Goal: Find specific page/section: Find specific page/section

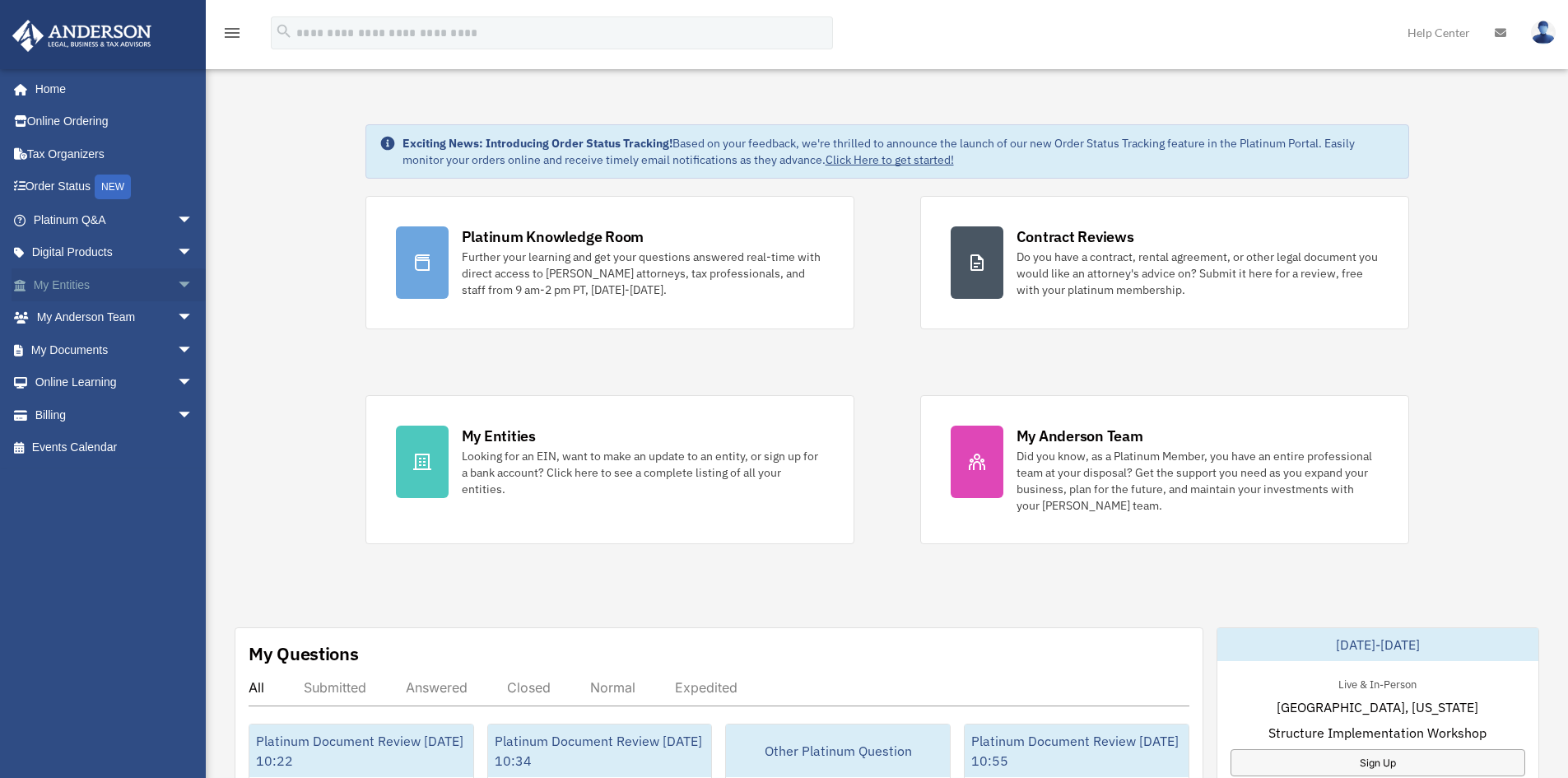
click at [177, 281] on span "arrow_drop_down" at bounding box center [193, 285] width 33 height 34
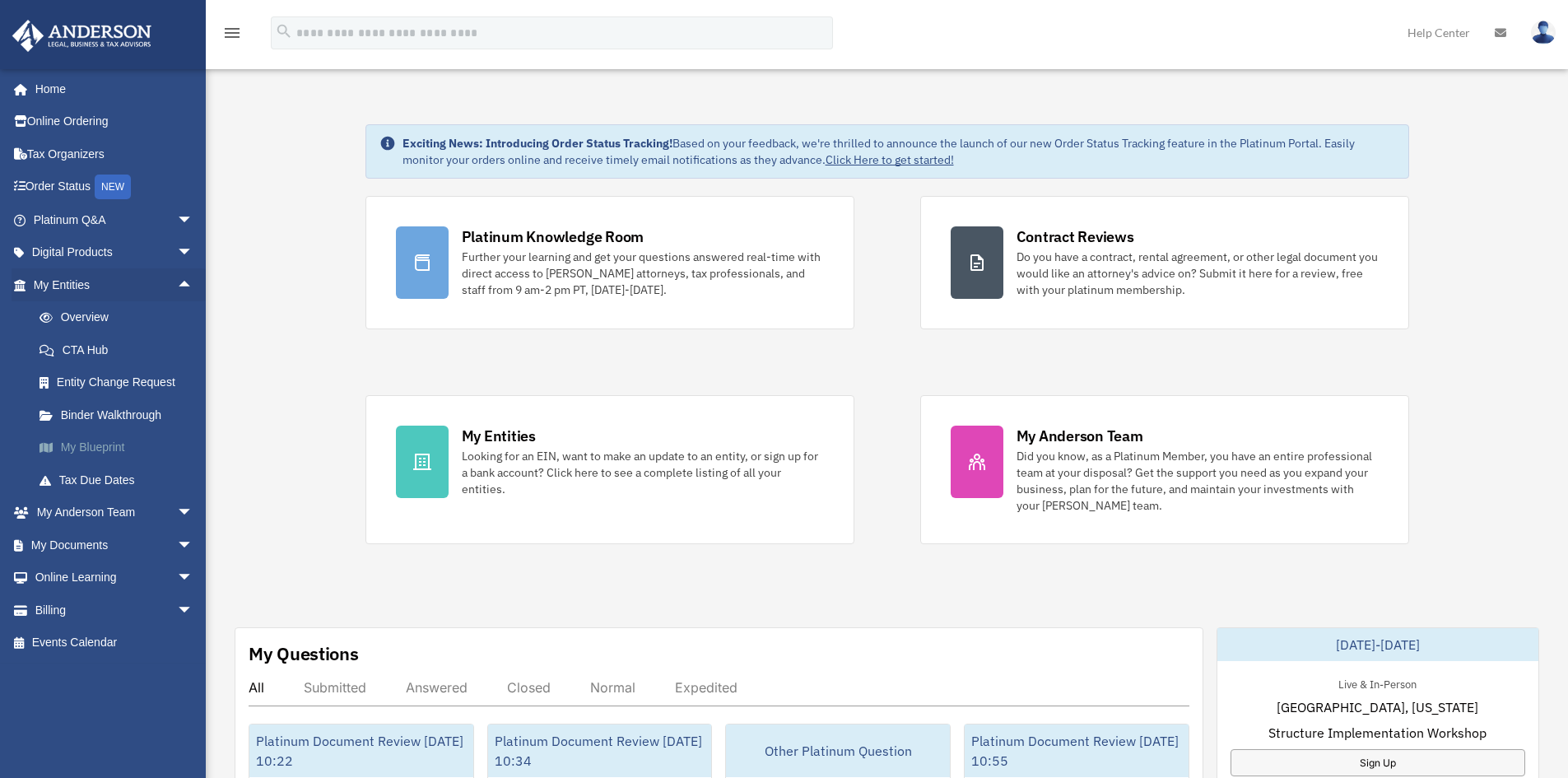
click at [101, 452] on link "My Blueprint" at bounding box center [120, 447] width 195 height 33
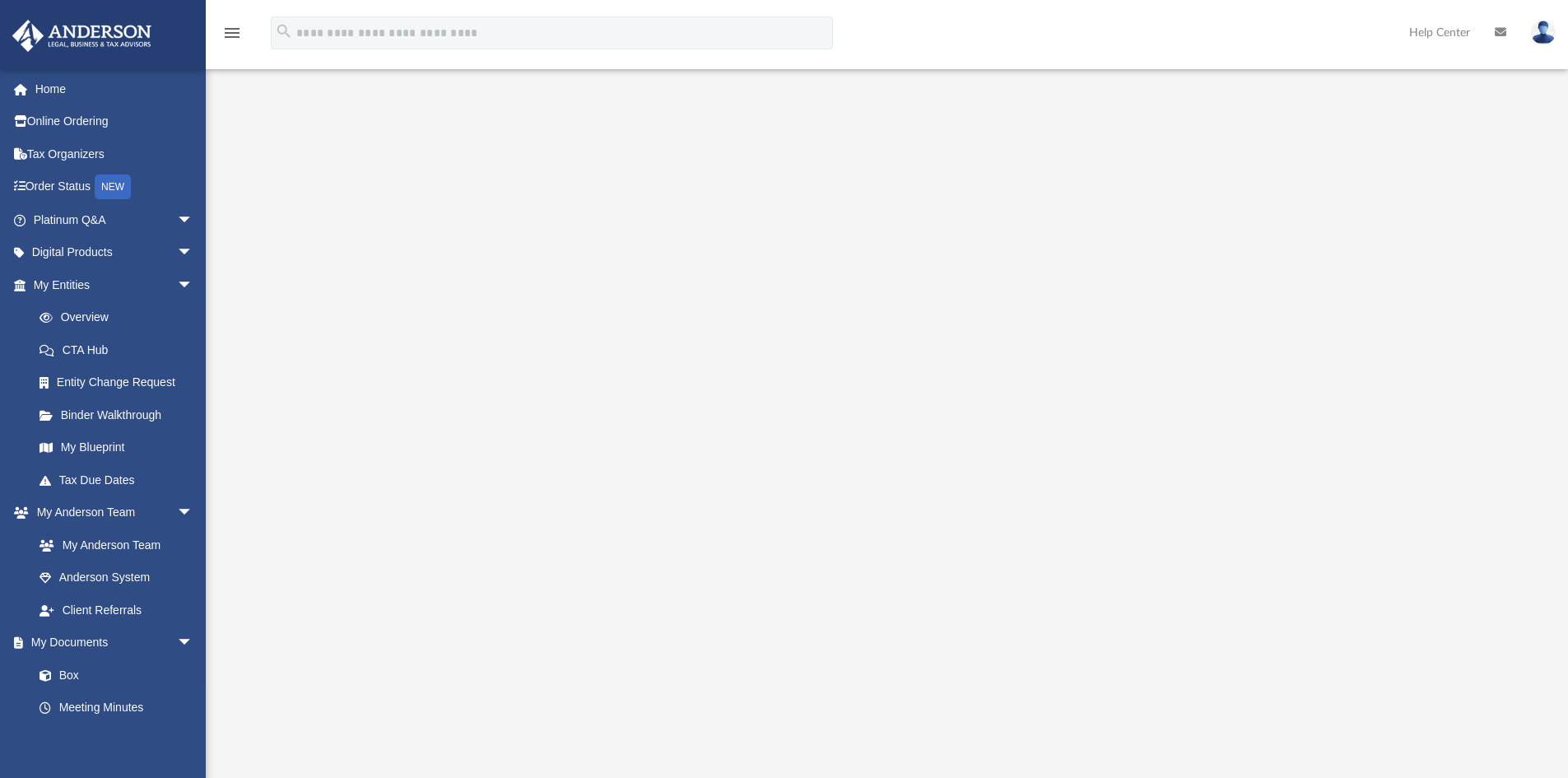
click at [313, 199] on div at bounding box center [887, 443] width 1226 height 659
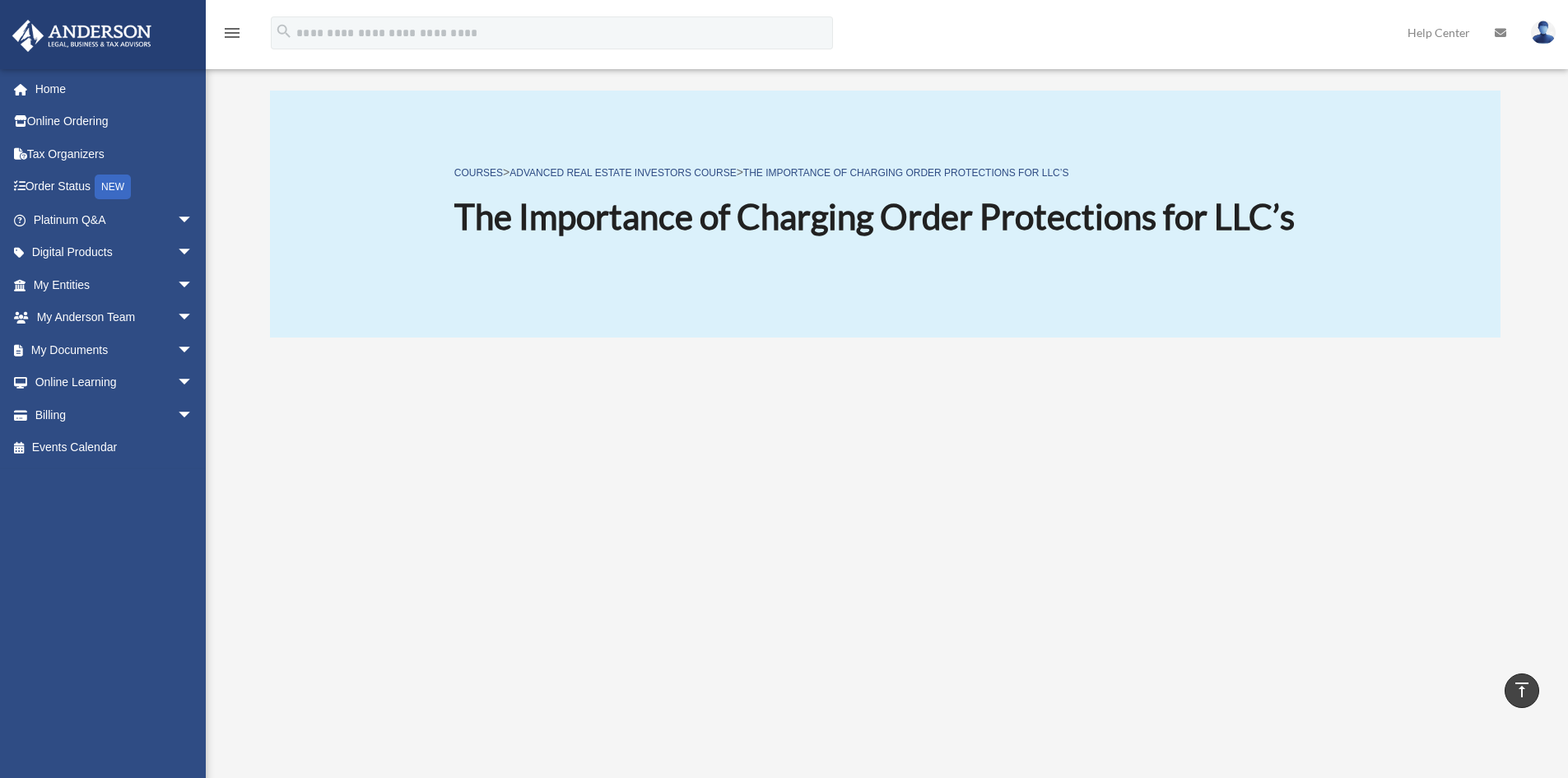
scroll to position [283, 0]
